Goal: Find specific page/section

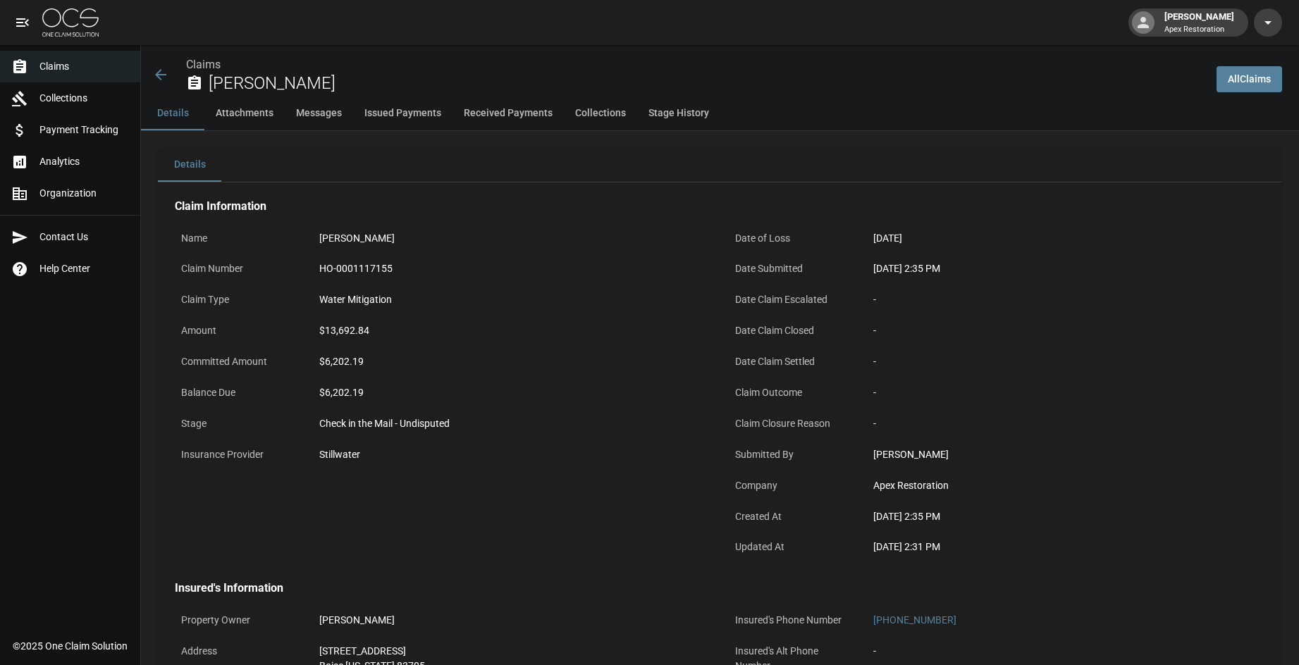
click at [1233, 82] on link "All Claims" at bounding box center [1250, 79] width 66 height 26
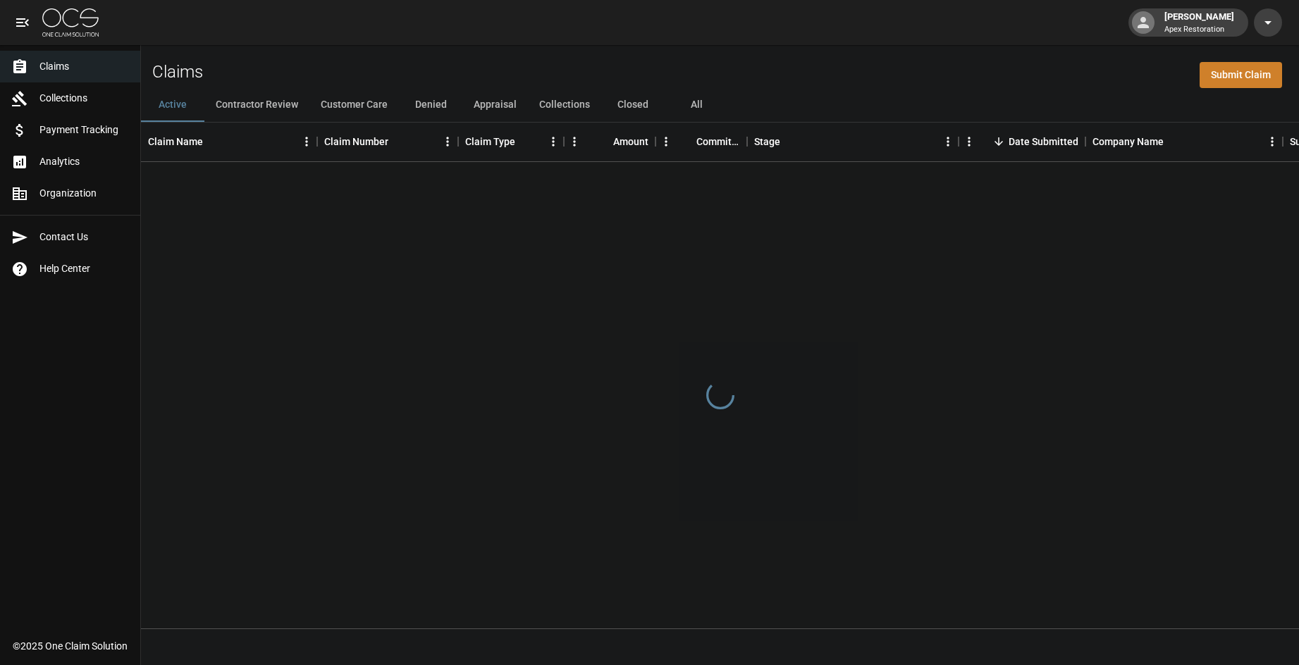
click at [707, 99] on button "All" at bounding box center [696, 105] width 63 height 34
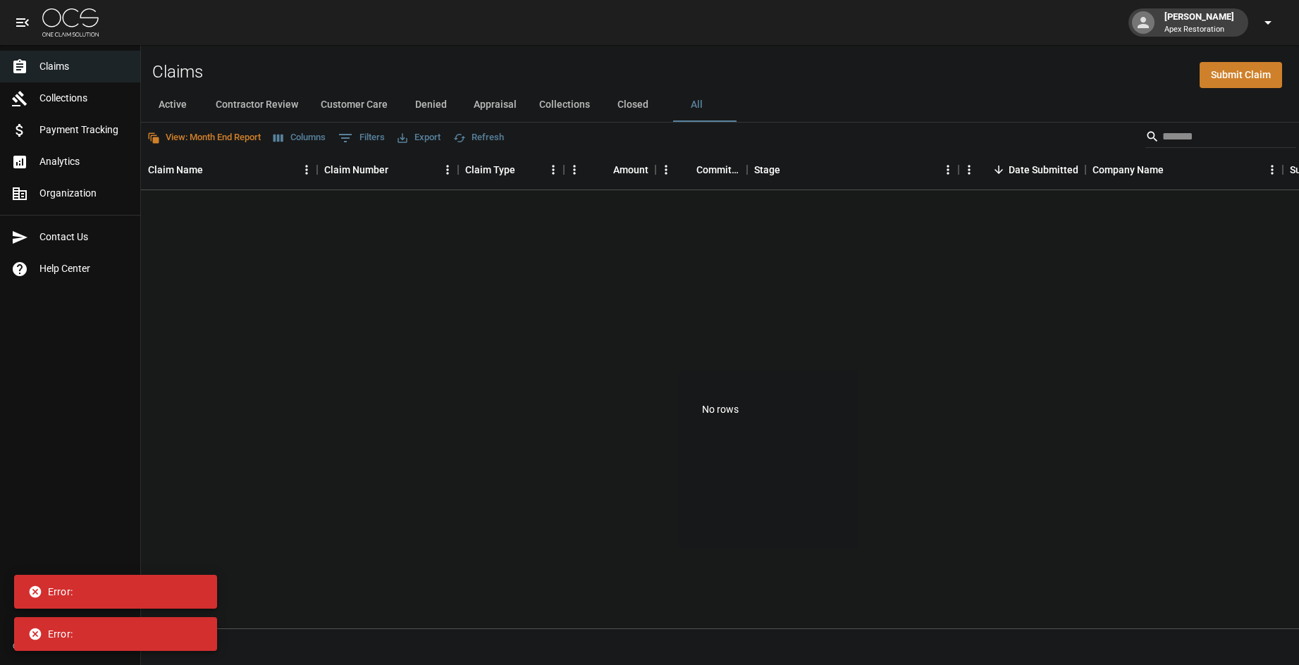
click at [1279, 17] on button "button" at bounding box center [1268, 22] width 28 height 28
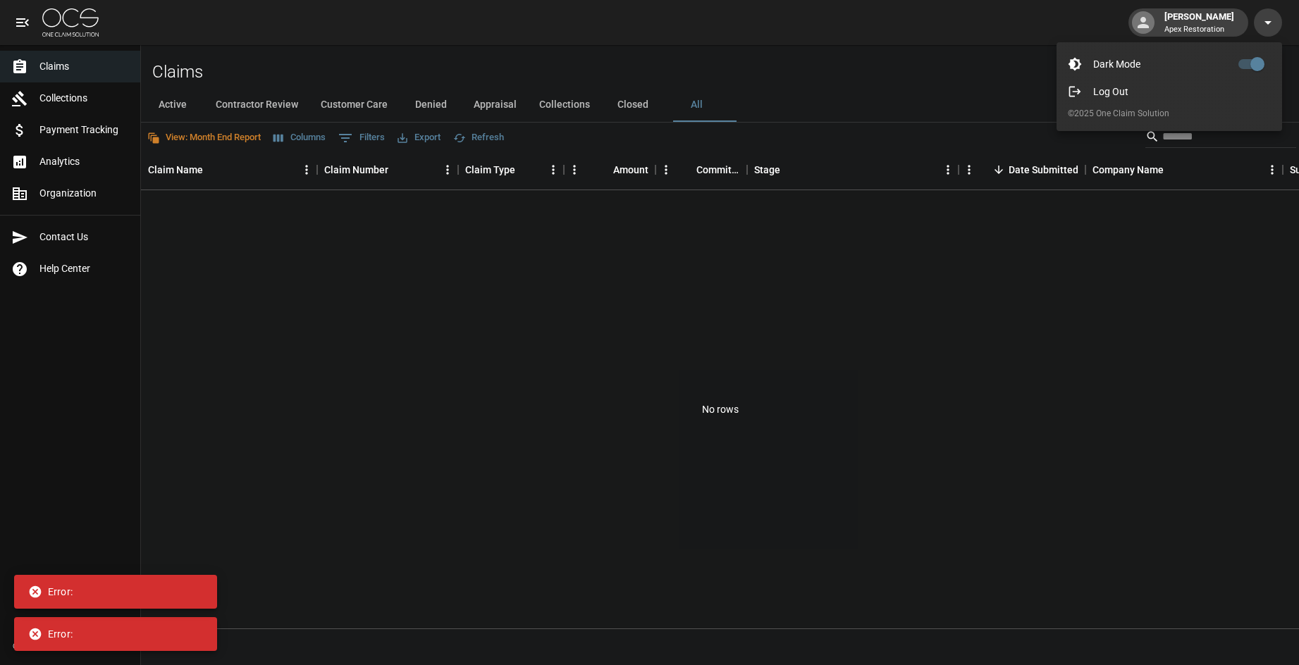
click at [1190, 96] on span "Log Out" at bounding box center [1182, 92] width 178 height 14
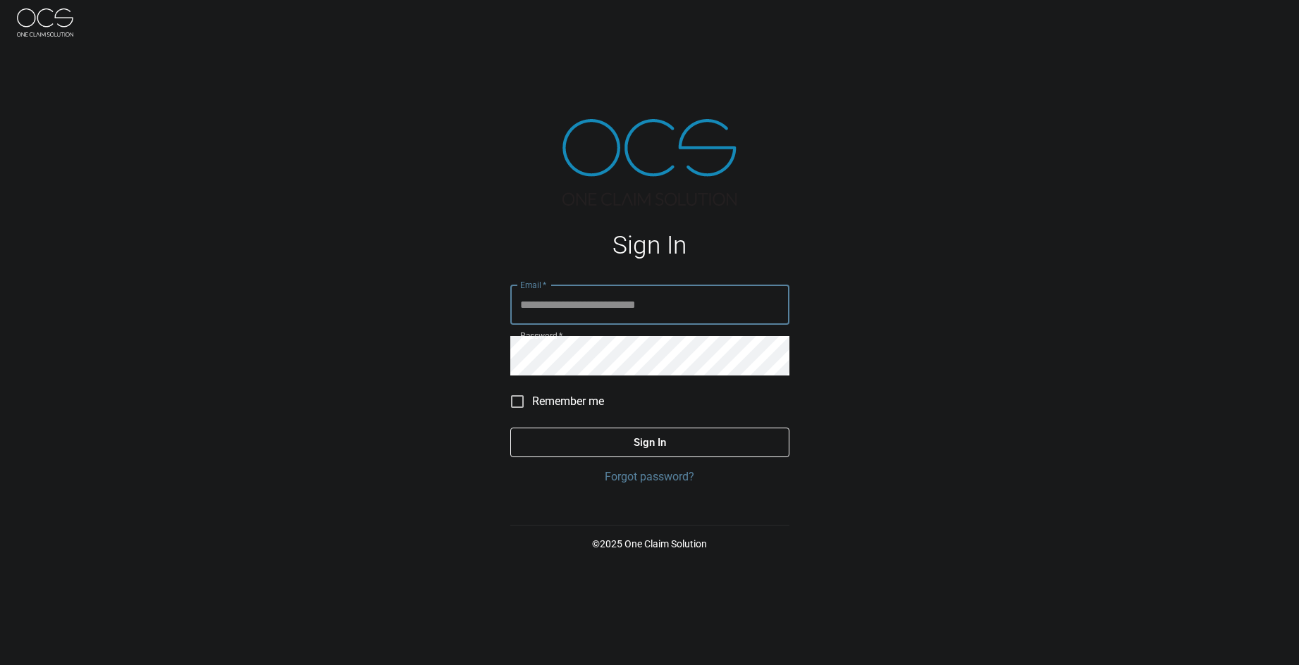
type input "**********"
click at [660, 440] on button "Sign In" at bounding box center [649, 443] width 279 height 30
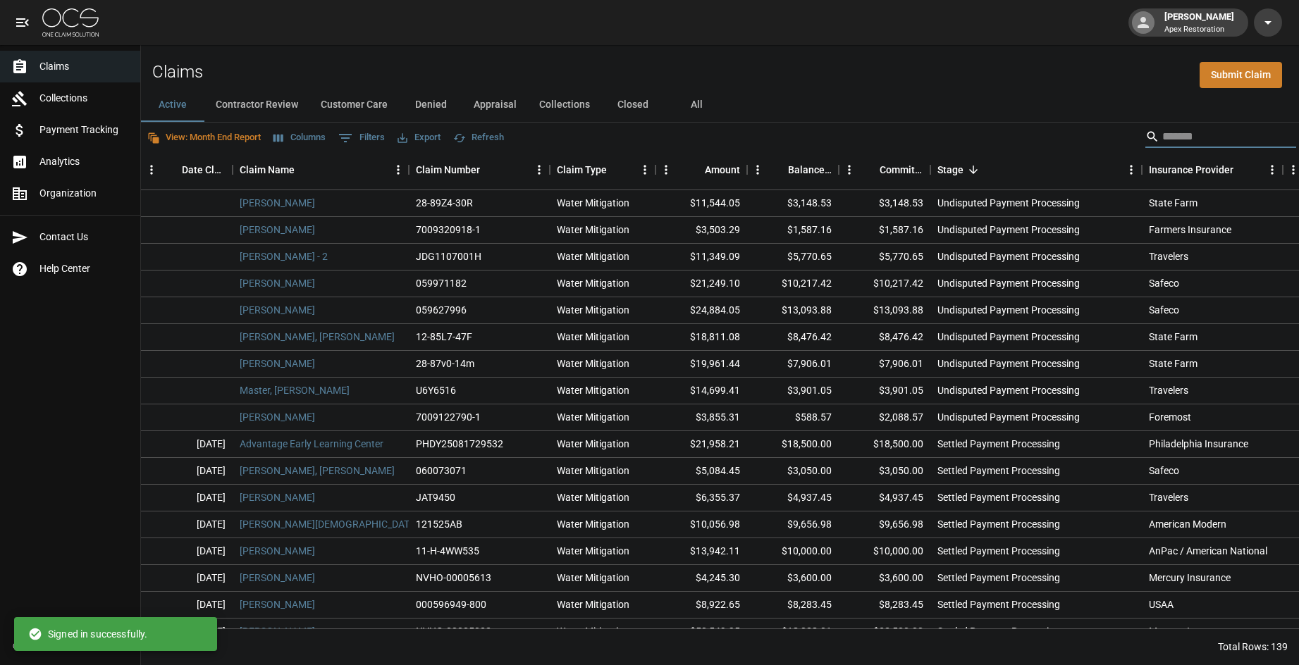
click at [1189, 137] on input "Search" at bounding box center [1218, 136] width 113 height 23
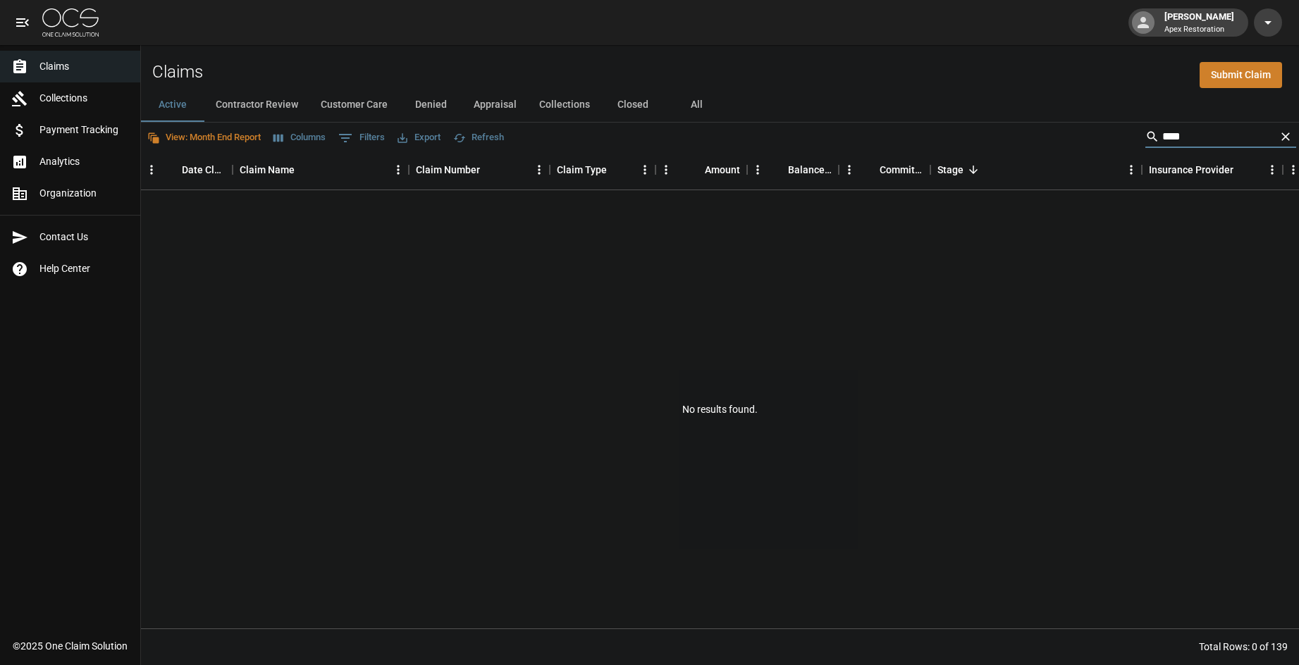
type input "****"
click at [706, 99] on button "All" at bounding box center [696, 105] width 63 height 34
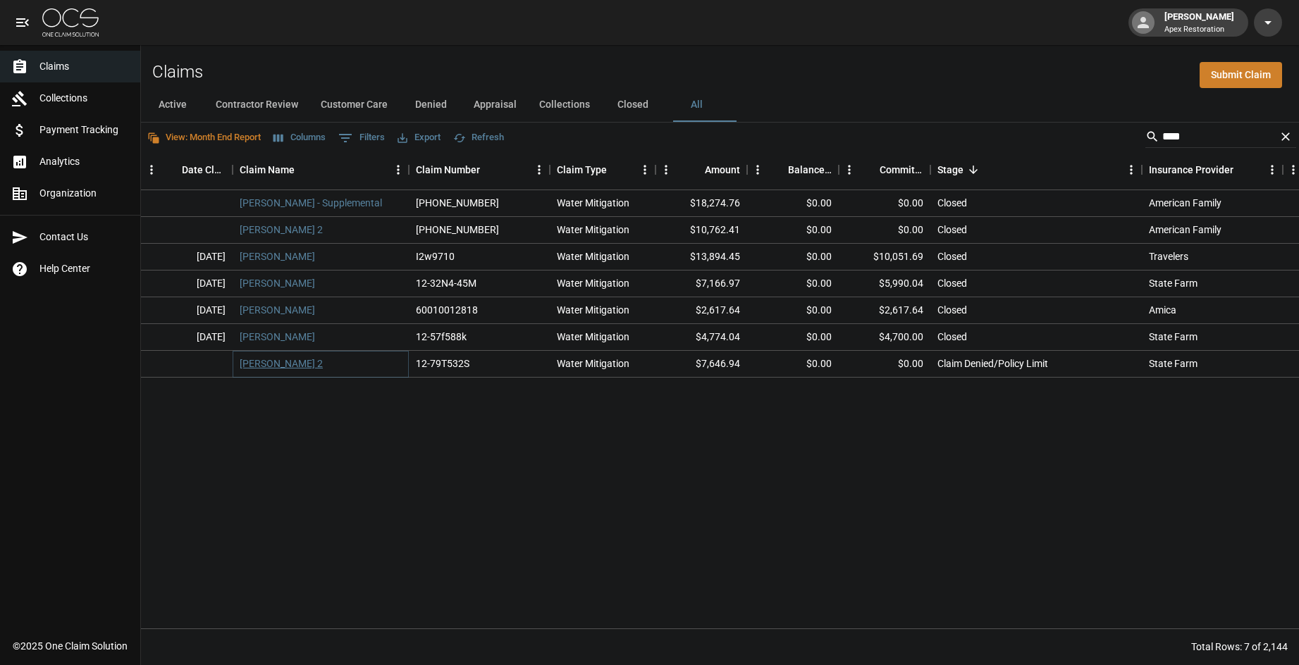
click at [266, 363] on link "Cook, Amy 2" at bounding box center [281, 364] width 83 height 14
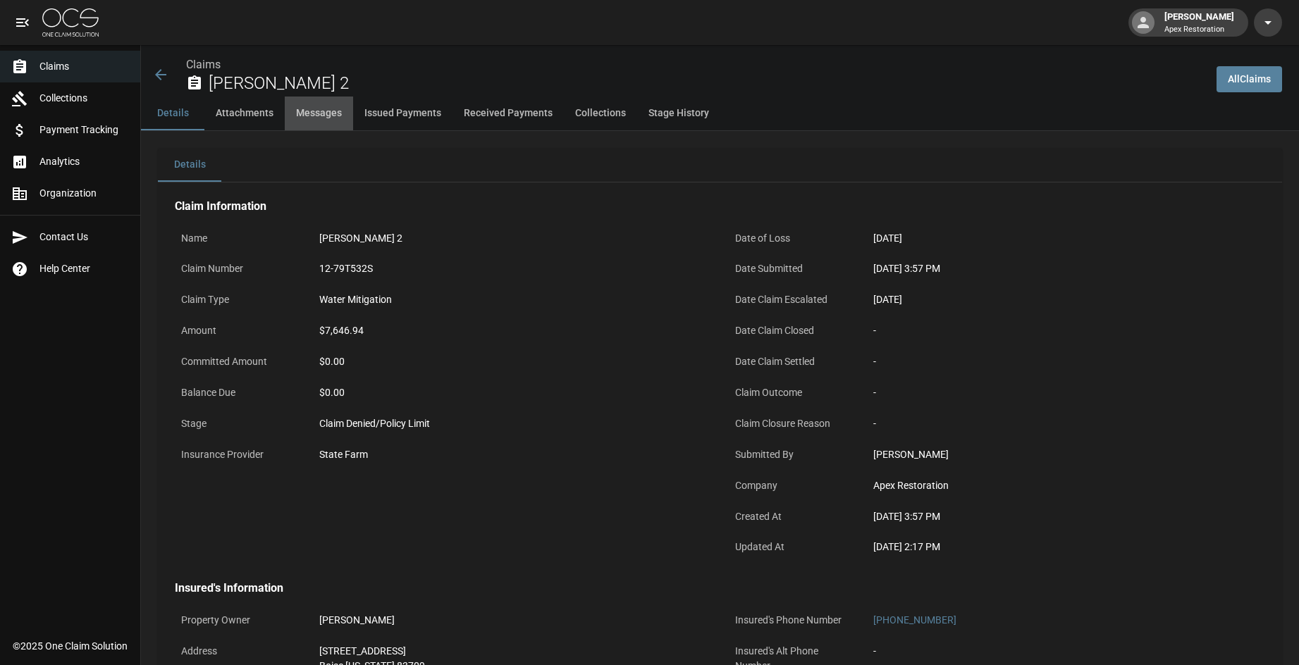
click at [318, 112] on button "Messages" at bounding box center [319, 114] width 68 height 34
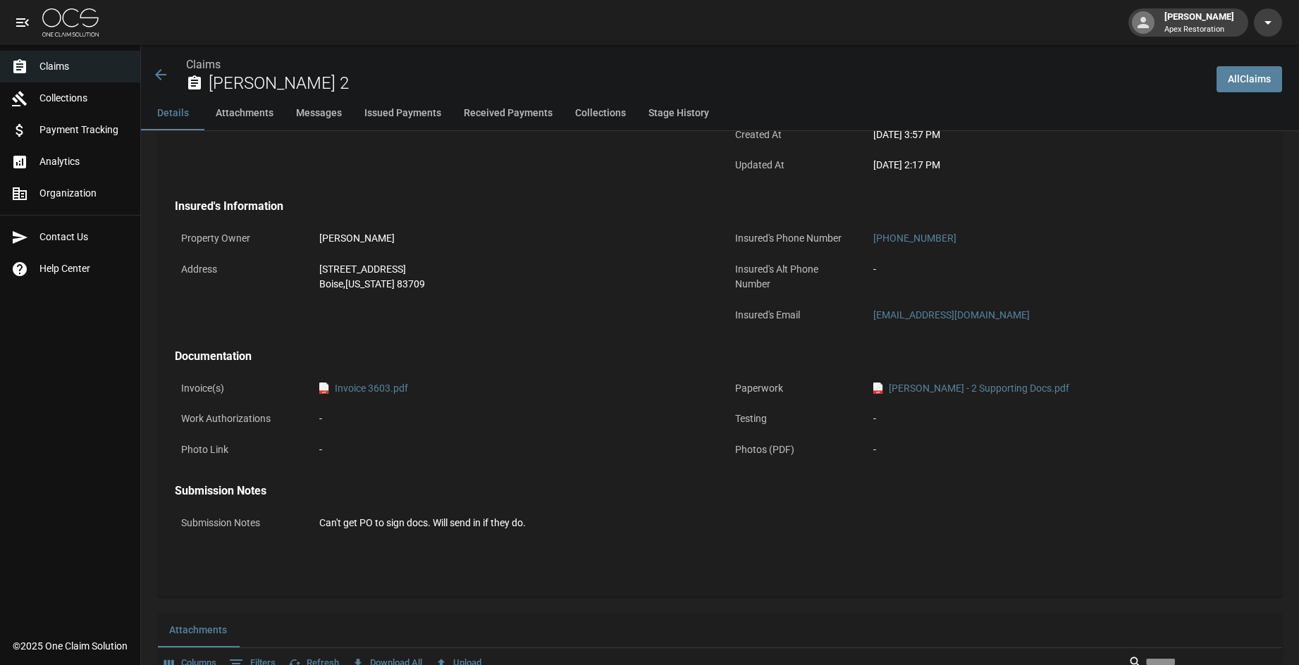
click at [633, 111] on button "Collections" at bounding box center [600, 114] width 73 height 34
